Goal: Transaction & Acquisition: Purchase product/service

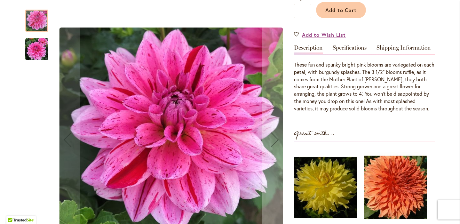
scroll to position [166, 0]
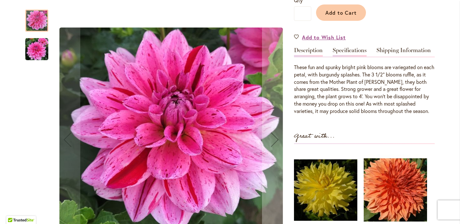
click at [353, 49] on link "Specifications" at bounding box center [350, 51] width 34 height 9
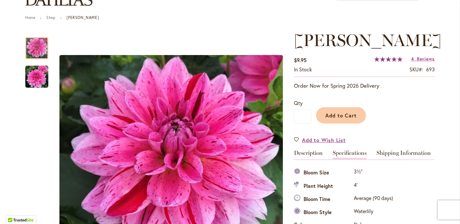
scroll to position [62, 0]
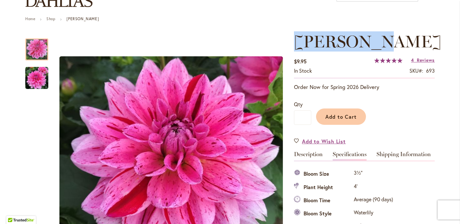
drag, startPoint x: 392, startPoint y: 38, endPoint x: 298, endPoint y: 41, distance: 94.1
click at [298, 41] on h1 "CHA CHING" at bounding box center [364, 41] width 141 height 19
copy span "CHA CHING"
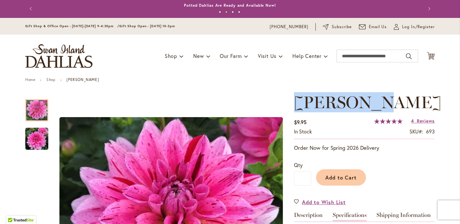
scroll to position [0, 0]
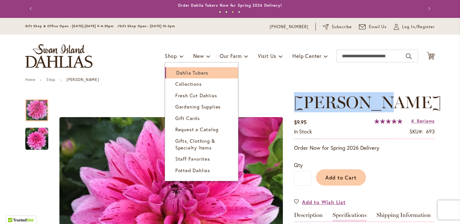
click at [182, 70] on span "Dahlia Tubers" at bounding box center [192, 72] width 32 height 6
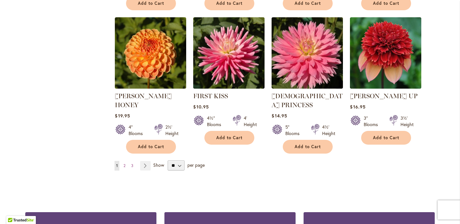
scroll to position [543, 0]
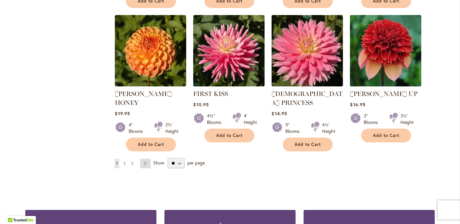
click at [148, 159] on link "Page Next" at bounding box center [145, 164] width 11 height 10
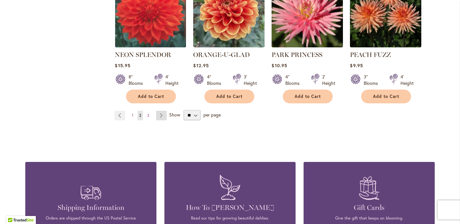
scroll to position [588, 0]
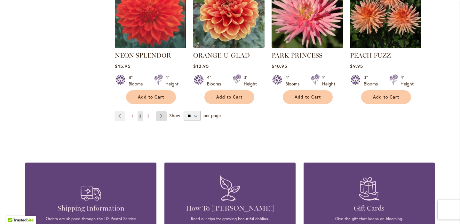
click at [161, 111] on link "Page Next" at bounding box center [161, 116] width 11 height 10
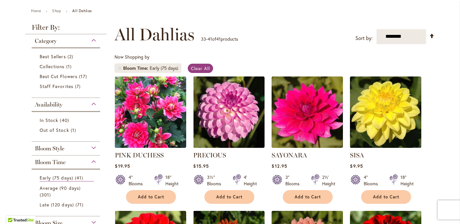
scroll to position [62, 0]
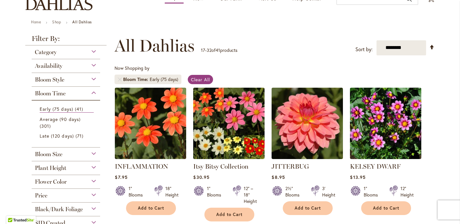
scroll to position [57, 0]
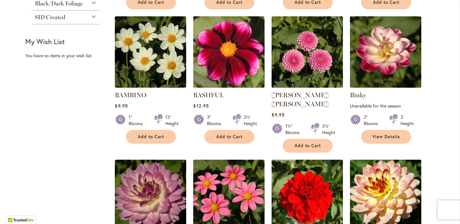
scroll to position [273, 0]
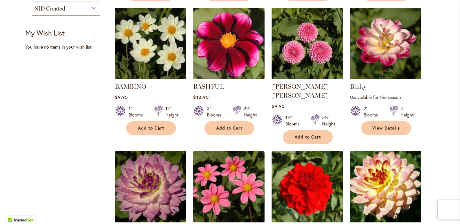
click at [209, 52] on img at bounding box center [229, 43] width 75 height 75
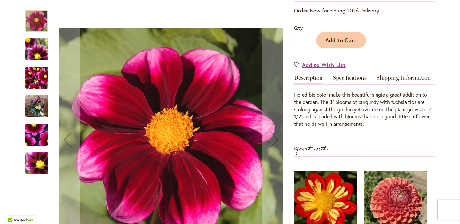
scroll to position [139, 0]
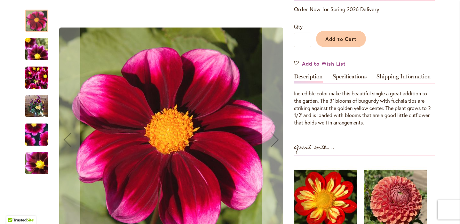
click at [275, 142] on div "Next" at bounding box center [275, 140] width 26 height 26
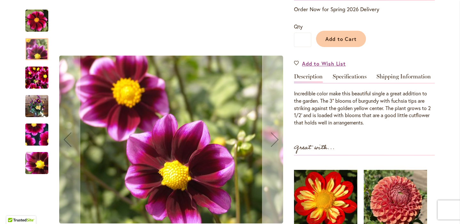
click at [275, 142] on div "Next" at bounding box center [275, 140] width 26 height 26
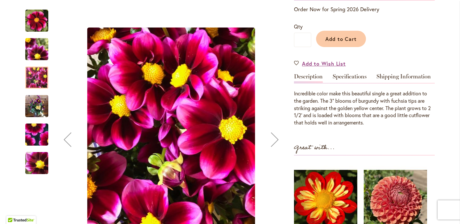
click at [275, 142] on div "Next" at bounding box center [275, 140] width 26 height 26
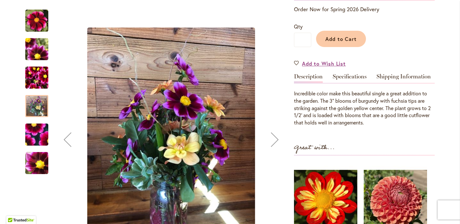
click at [275, 142] on div "Next" at bounding box center [275, 140] width 26 height 26
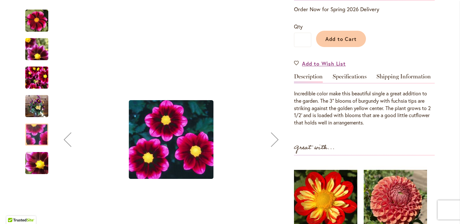
click at [275, 142] on div "Next" at bounding box center [275, 140] width 26 height 26
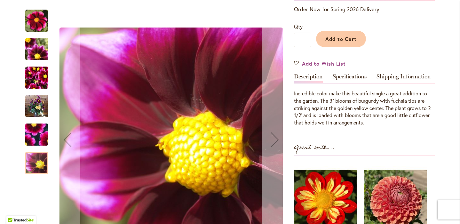
click at [275, 142] on div "Next" at bounding box center [275, 140] width 26 height 26
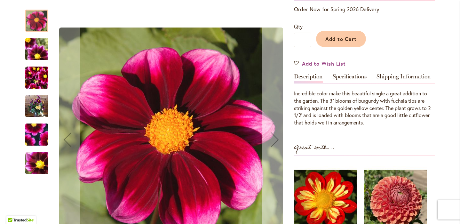
click at [275, 142] on div "Next" at bounding box center [275, 140] width 26 height 26
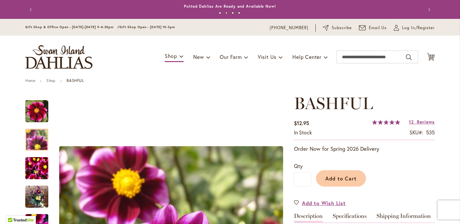
scroll to position [0, 0]
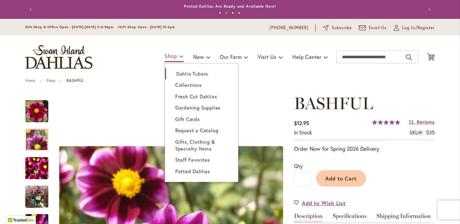
click at [172, 58] on span "Shop" at bounding box center [171, 55] width 12 height 7
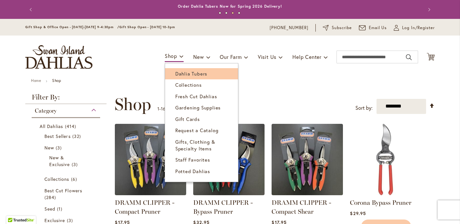
click at [186, 75] on span "Dahlia Tubers" at bounding box center [191, 73] width 32 height 6
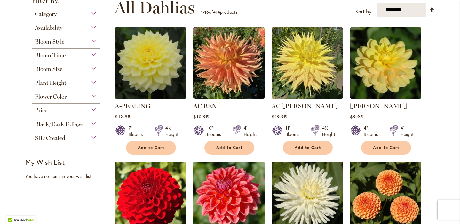
scroll to position [141, 0]
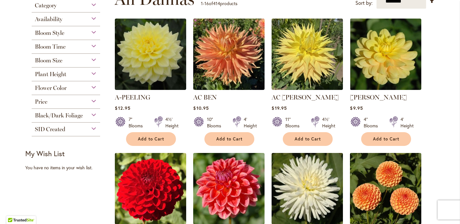
click at [97, 87] on div "Flower Color" at bounding box center [66, 86] width 68 height 10
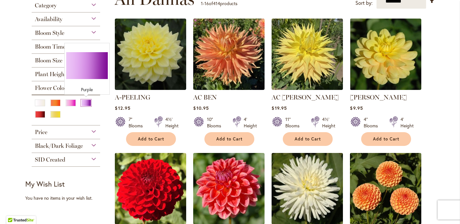
scroll to position [139, 0]
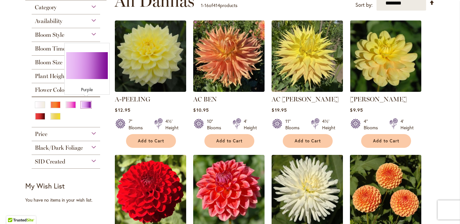
click at [89, 103] on div "Purple" at bounding box center [86, 104] width 10 height 7
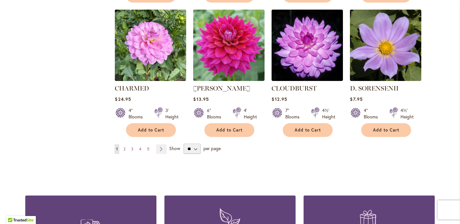
scroll to position [552, 0]
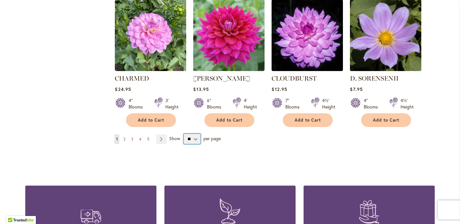
select select "**"
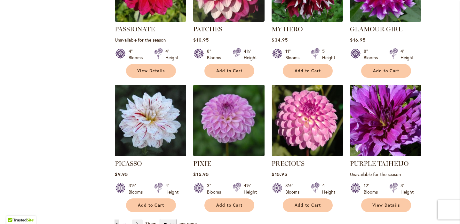
scroll to position [2144, 0]
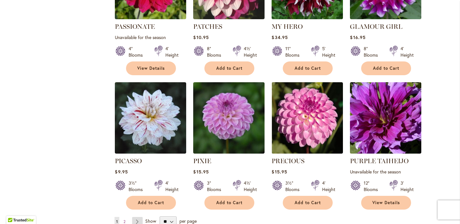
click at [142, 217] on link "Page Next" at bounding box center [137, 222] width 11 height 10
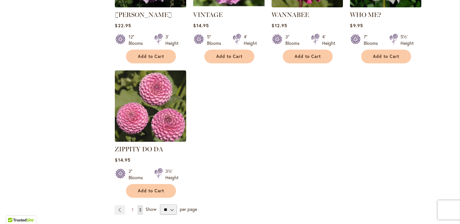
scroll to position [629, 0]
